Goal: Task Accomplishment & Management: Use online tool/utility

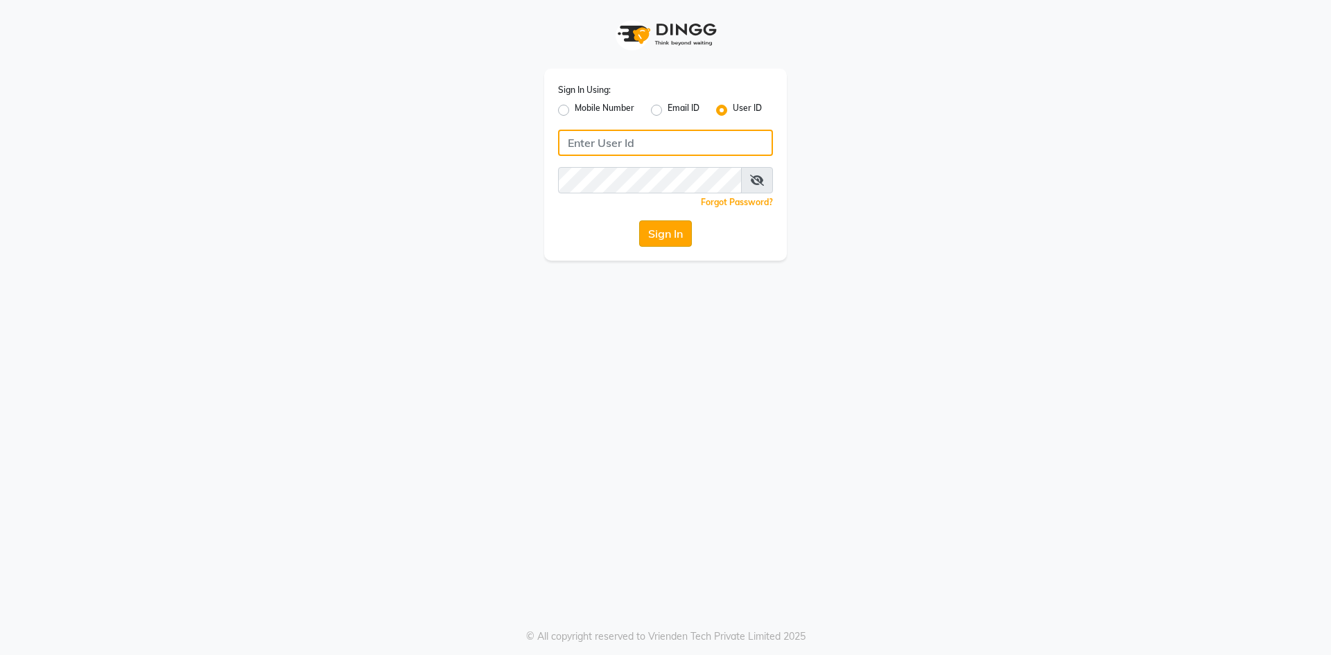
type input "e3832-01"
click at [652, 242] on button "Sign In" at bounding box center [665, 233] width 53 height 26
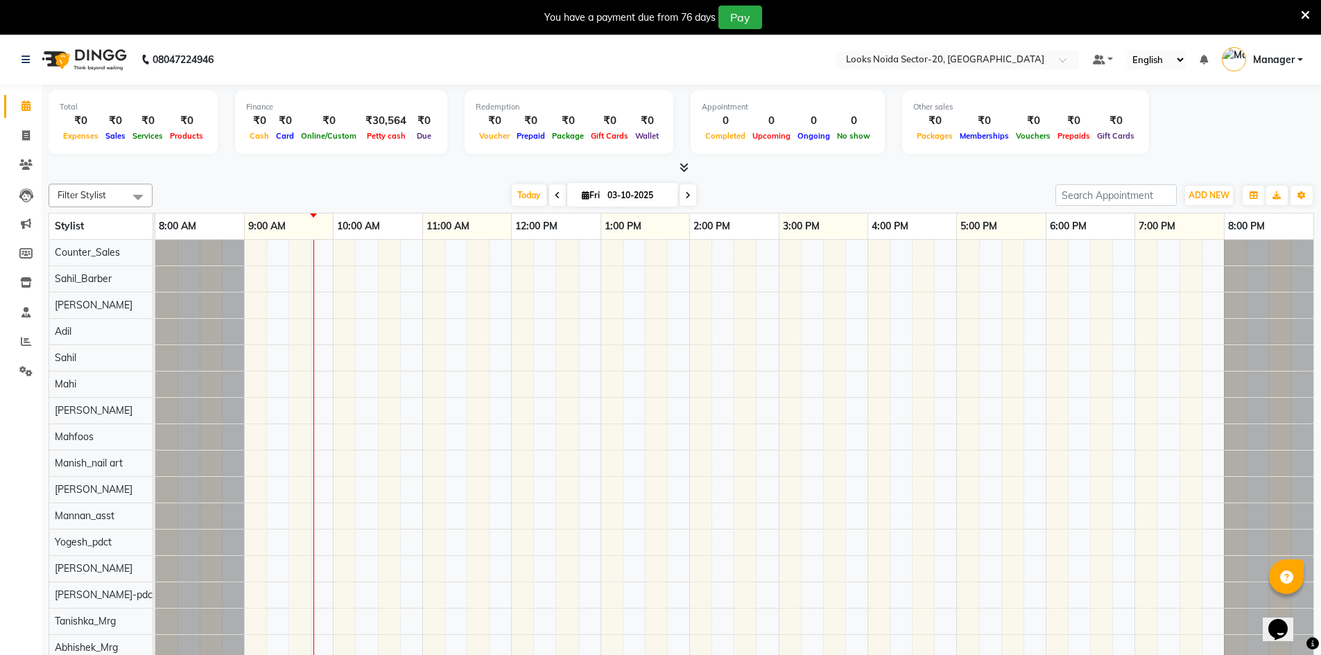
click at [682, 164] on icon at bounding box center [683, 167] width 9 height 10
